Goal: Find specific page/section: Find specific page/section

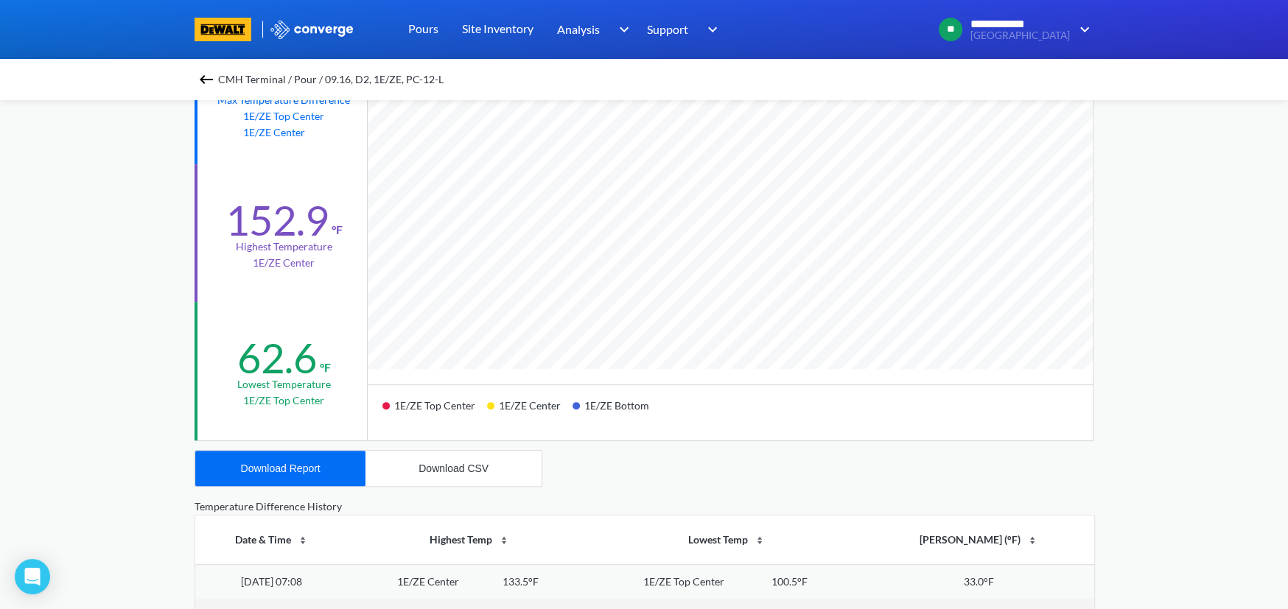
scroll to position [122, 0]
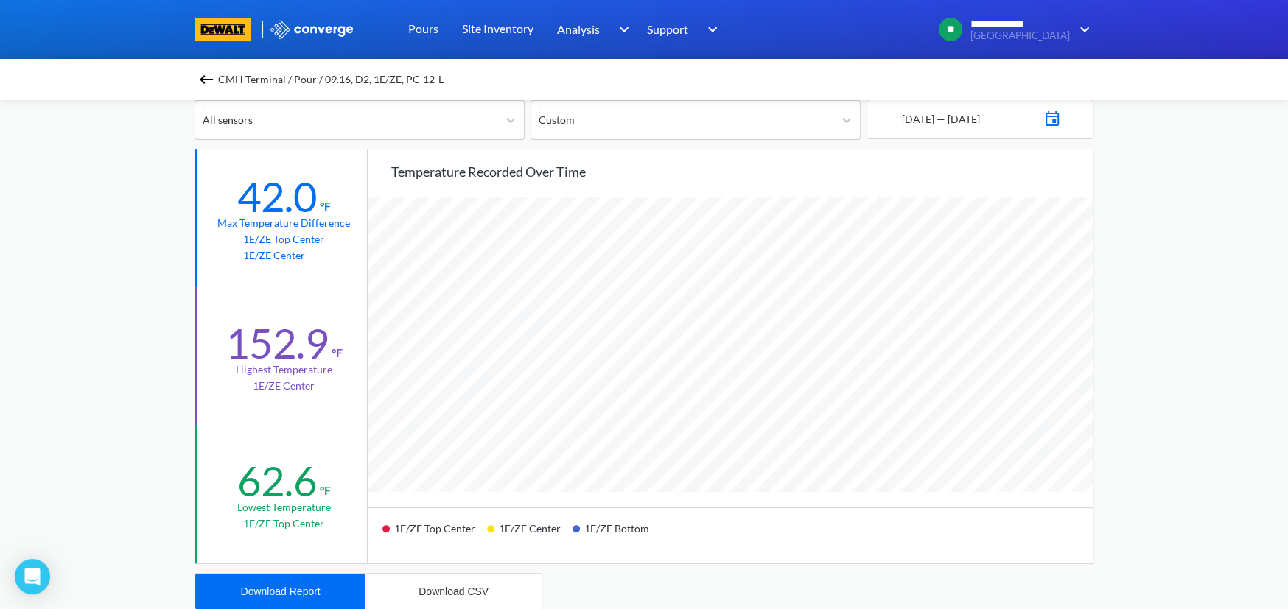
click at [239, 87] on span "CMH Terminal / Pour / 09.16, D2, 1E/ZE, PC-12-L" at bounding box center [330, 79] width 225 height 21
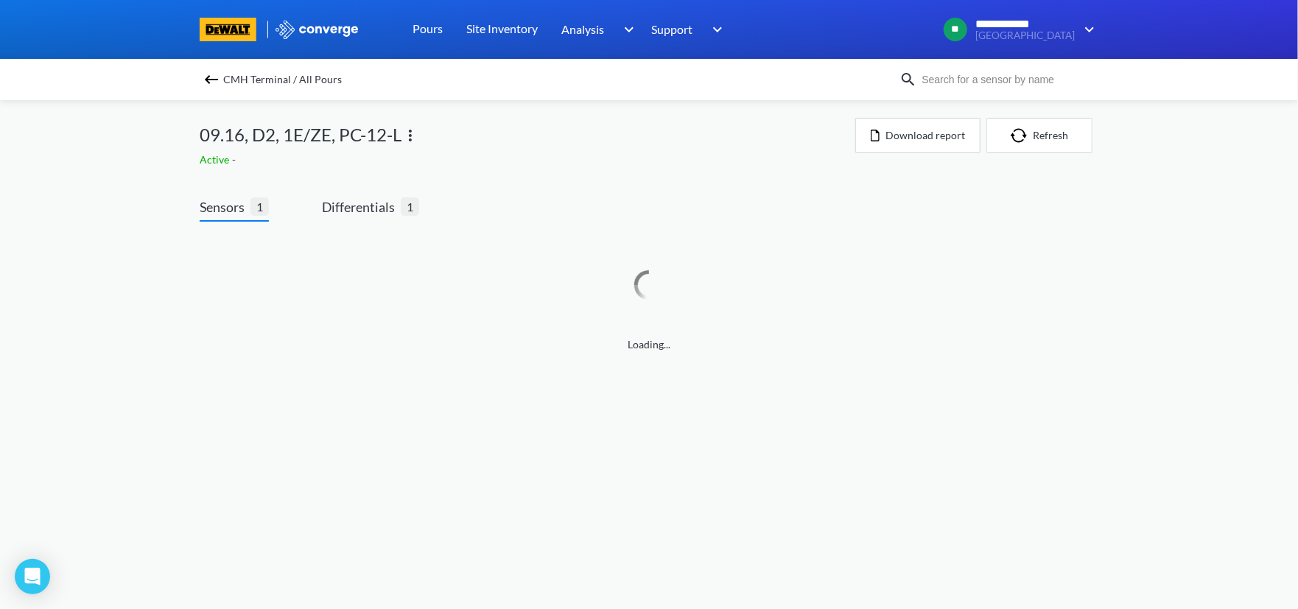
click at [238, 81] on span "CMH Terminal / All Pours" at bounding box center [282, 79] width 119 height 21
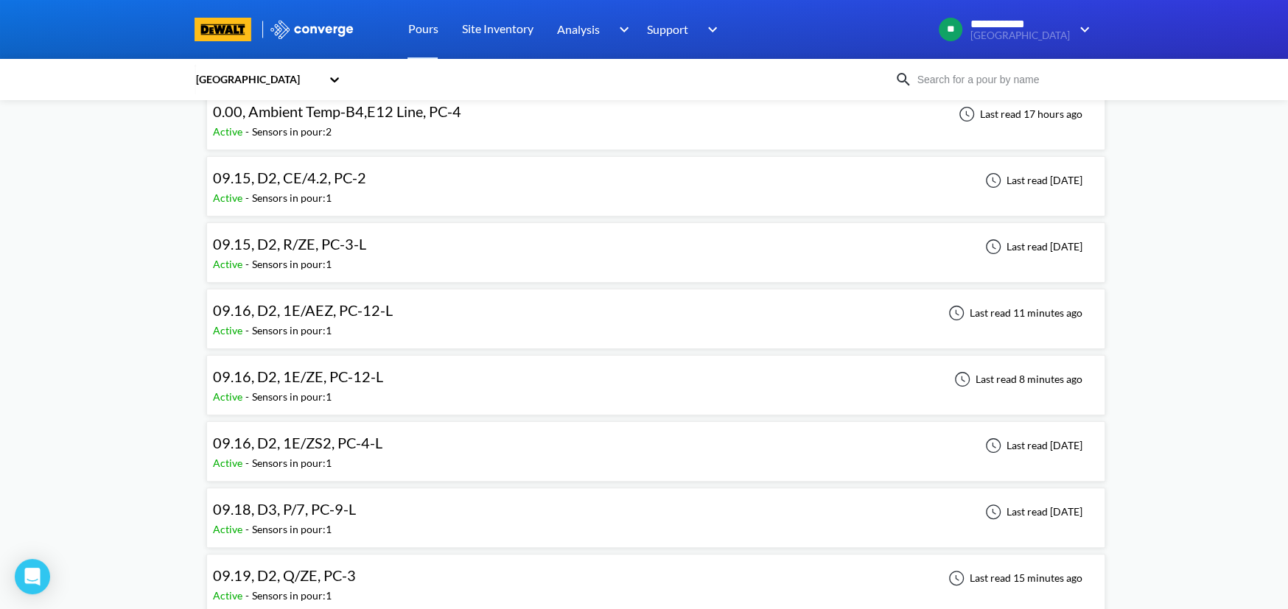
scroll to position [122, 0]
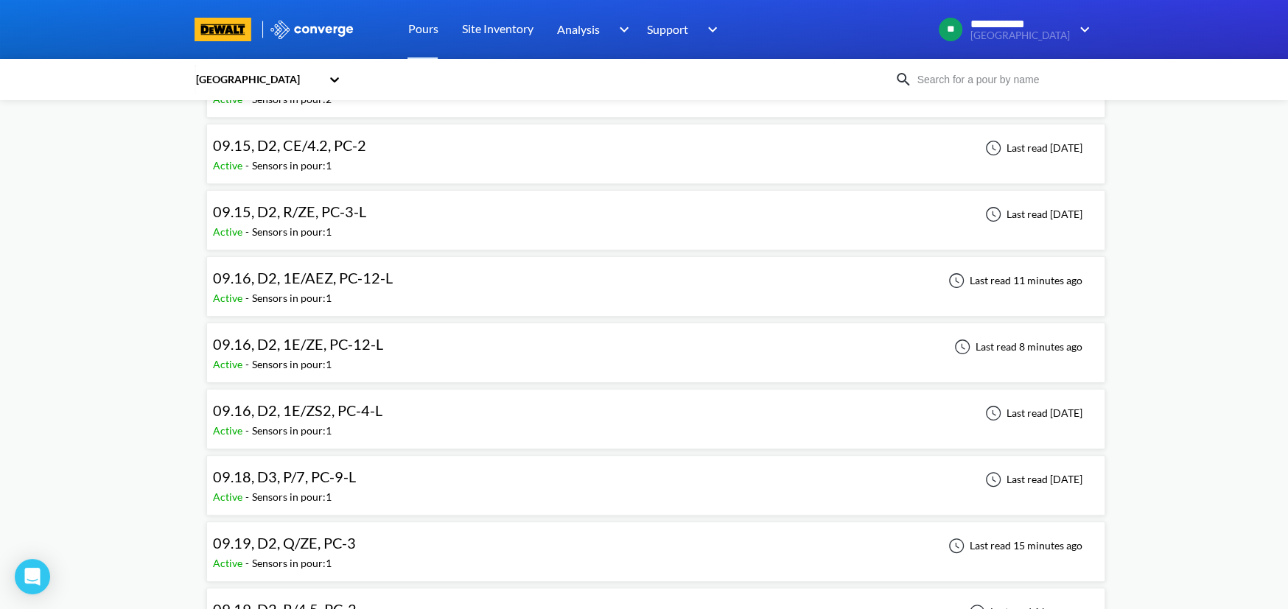
click at [310, 279] on span "09.16, D2, 1E/AEZ, PC-12-L" at bounding box center [303, 278] width 180 height 18
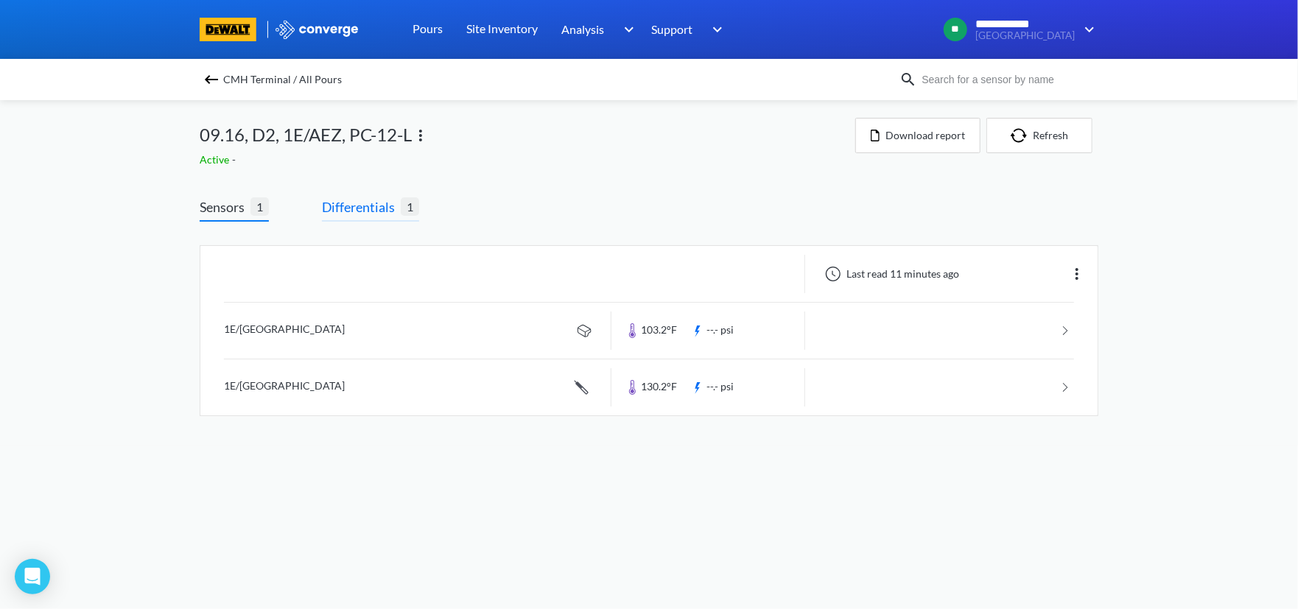
click at [359, 200] on span "Differentials" at bounding box center [361, 207] width 79 height 21
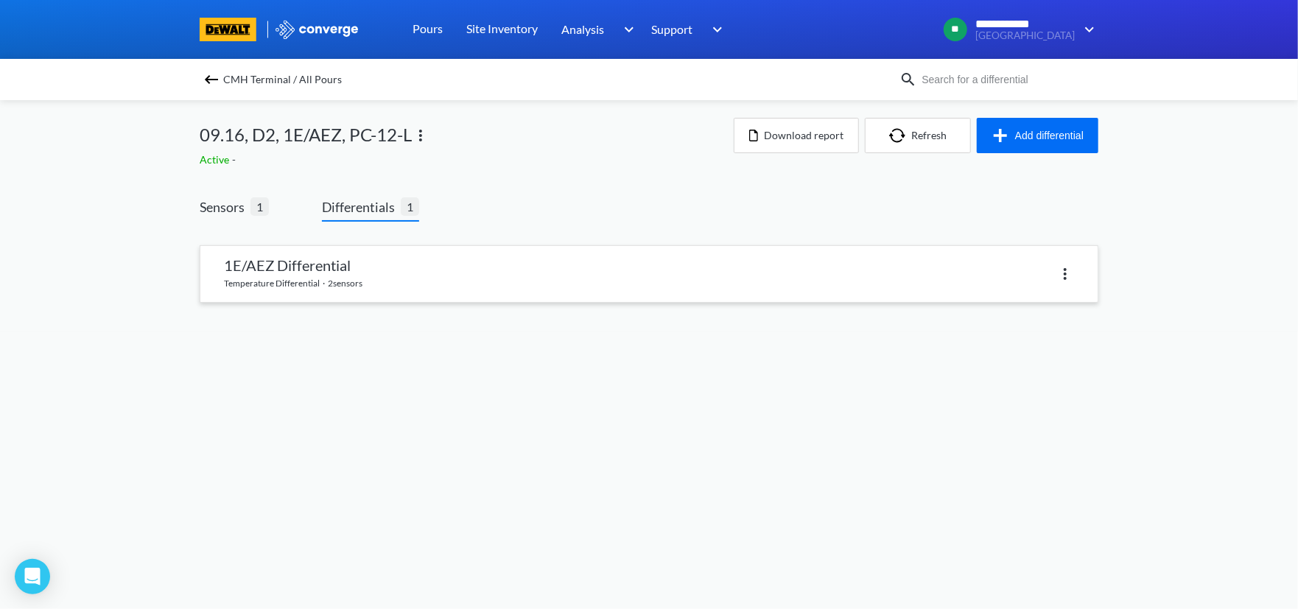
click at [406, 259] on link at bounding box center [648, 274] width 897 height 56
